Goal: Information Seeking & Learning: Learn about a topic

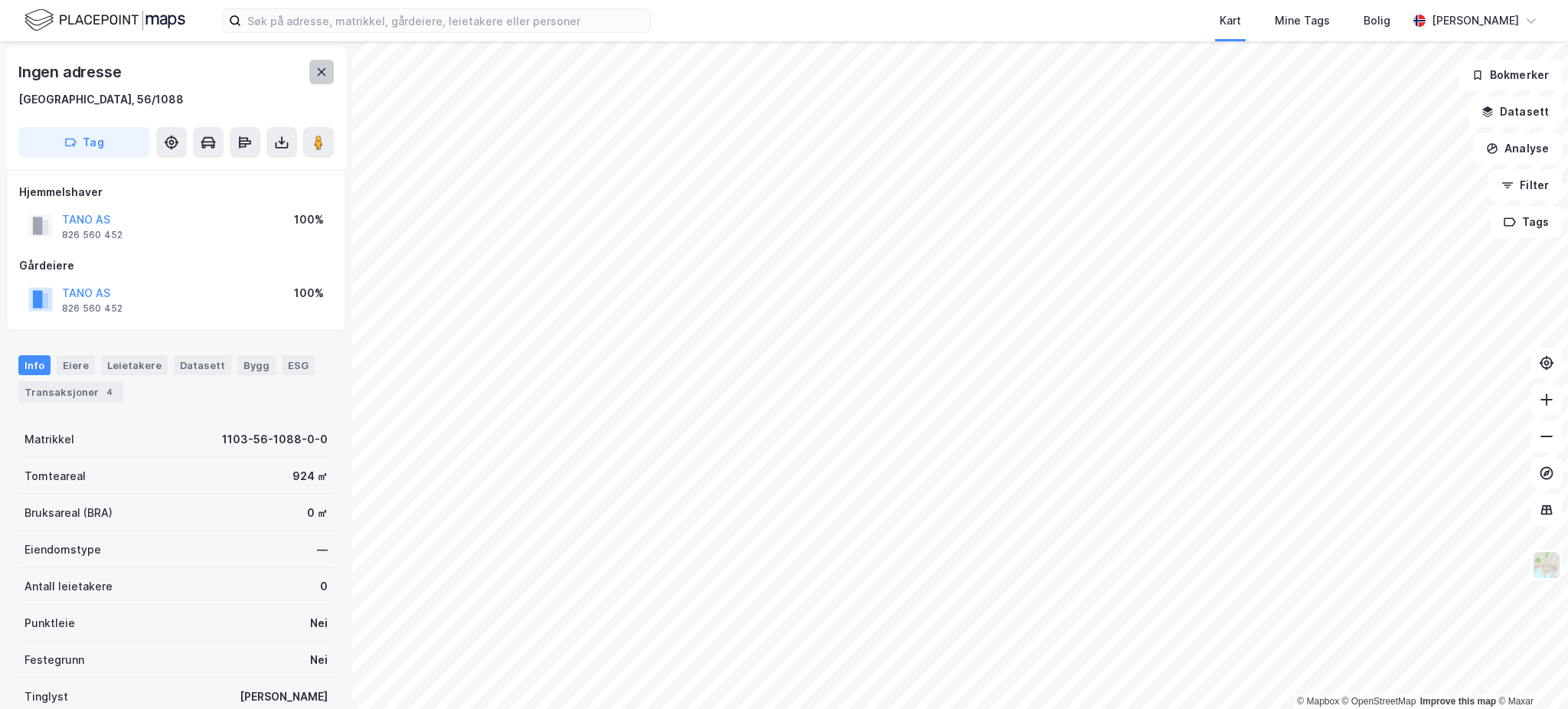
click at [315, 72] on icon at bounding box center [321, 72] width 13 height 13
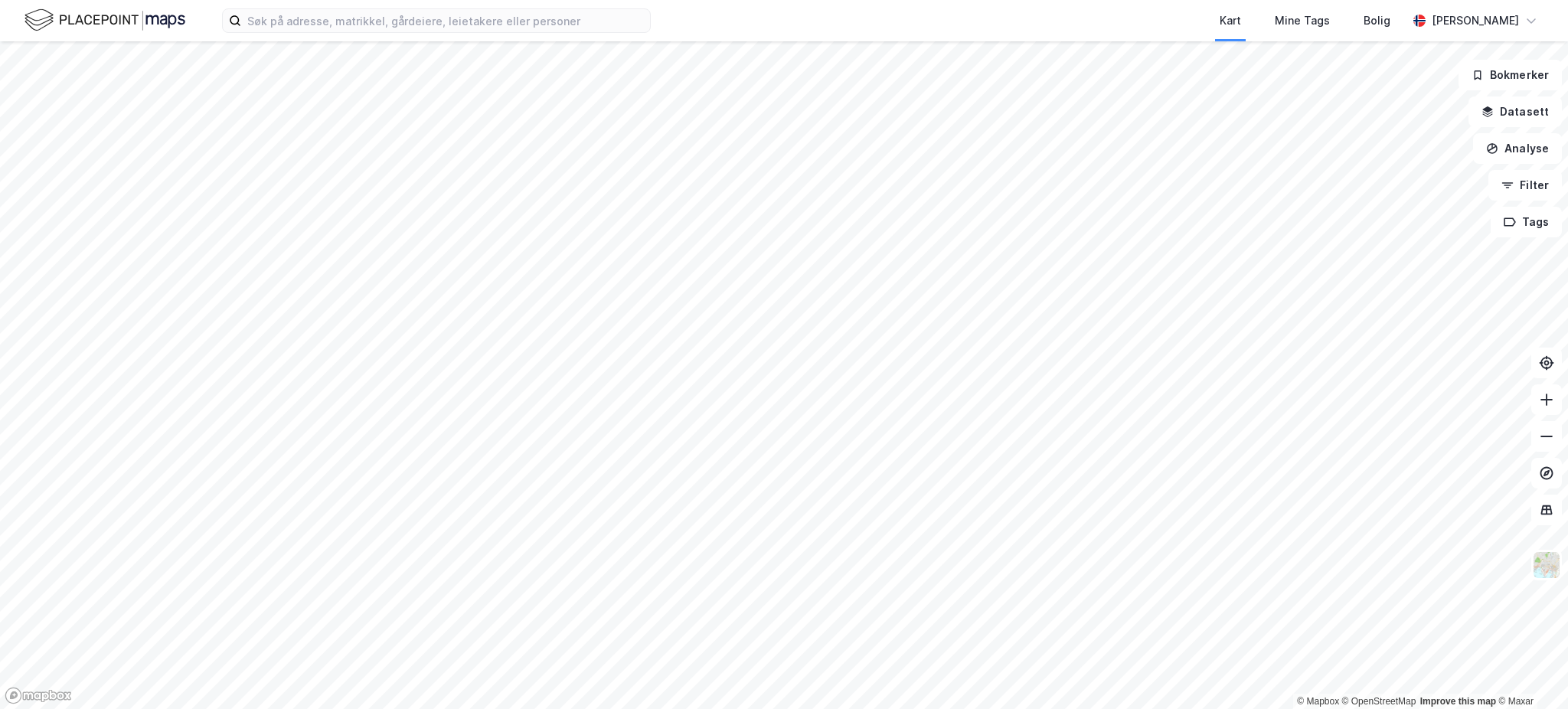
click at [1015, 33] on div "Kart Mine Tags [PERSON_NAME] © Mapbox © OpenStreetMap Improve this map © Maxar …" at bounding box center [784, 354] width 1568 height 709
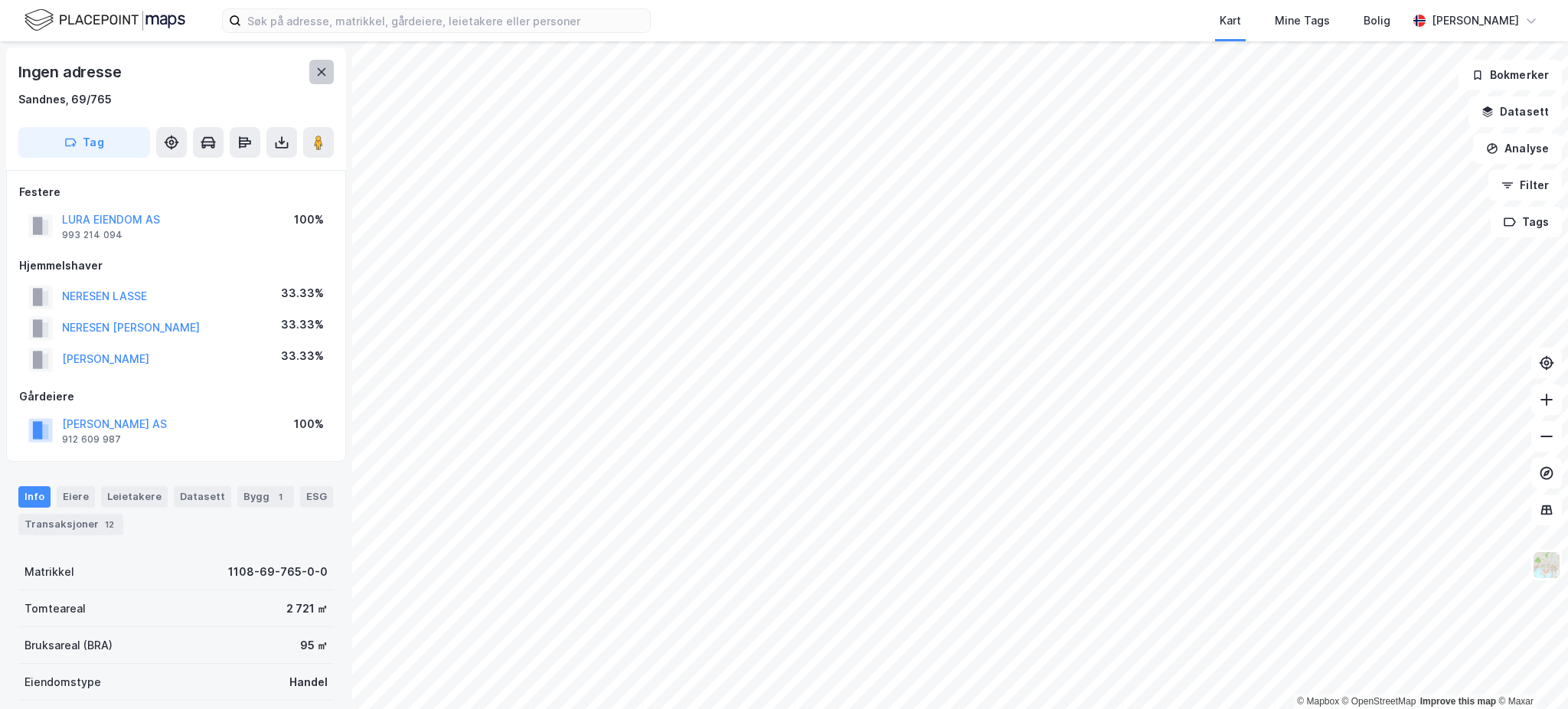
click at [322, 67] on icon at bounding box center [321, 72] width 13 height 13
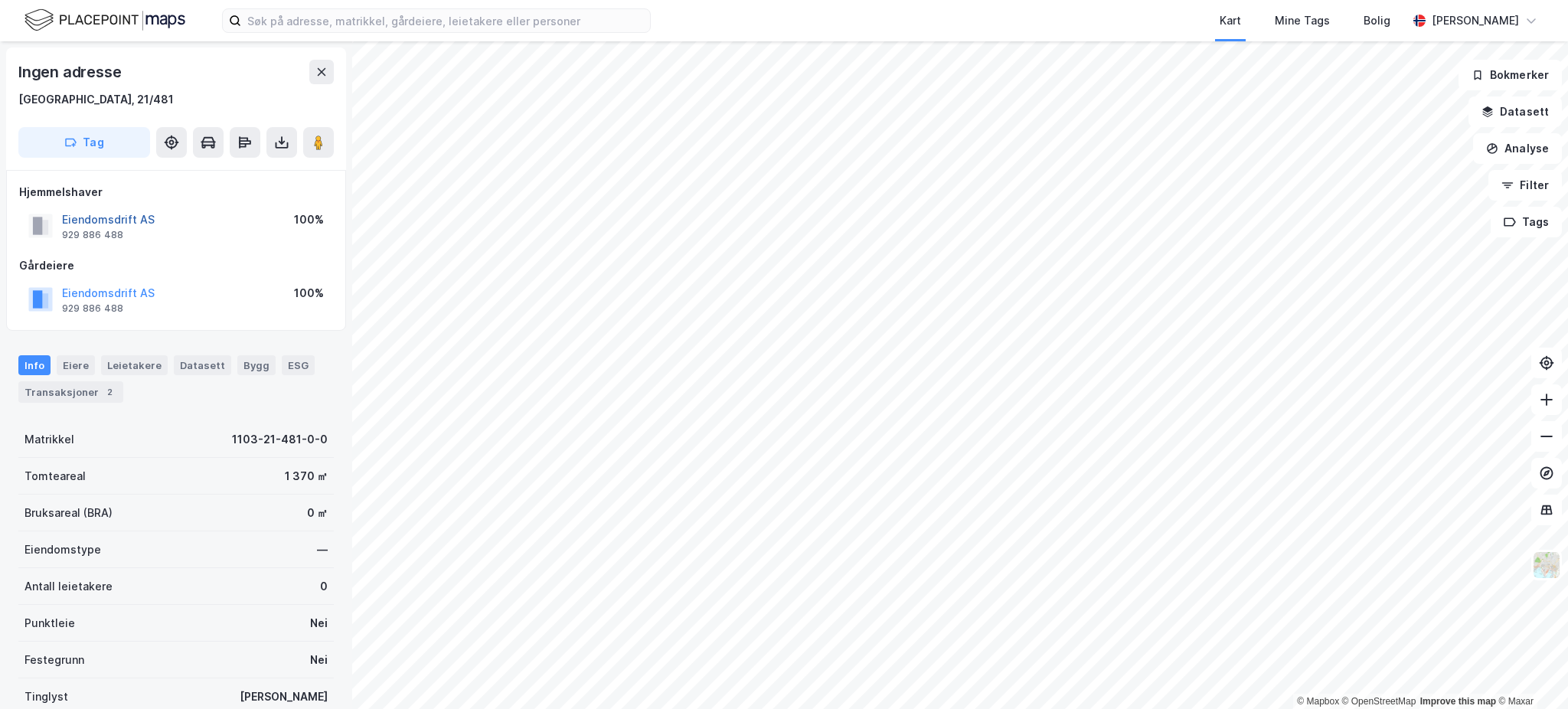
click at [0, 0] on button "Eiendomsdrift AS" at bounding box center [0, 0] width 0 height 0
